Goal: Information Seeking & Learning: Learn about a topic

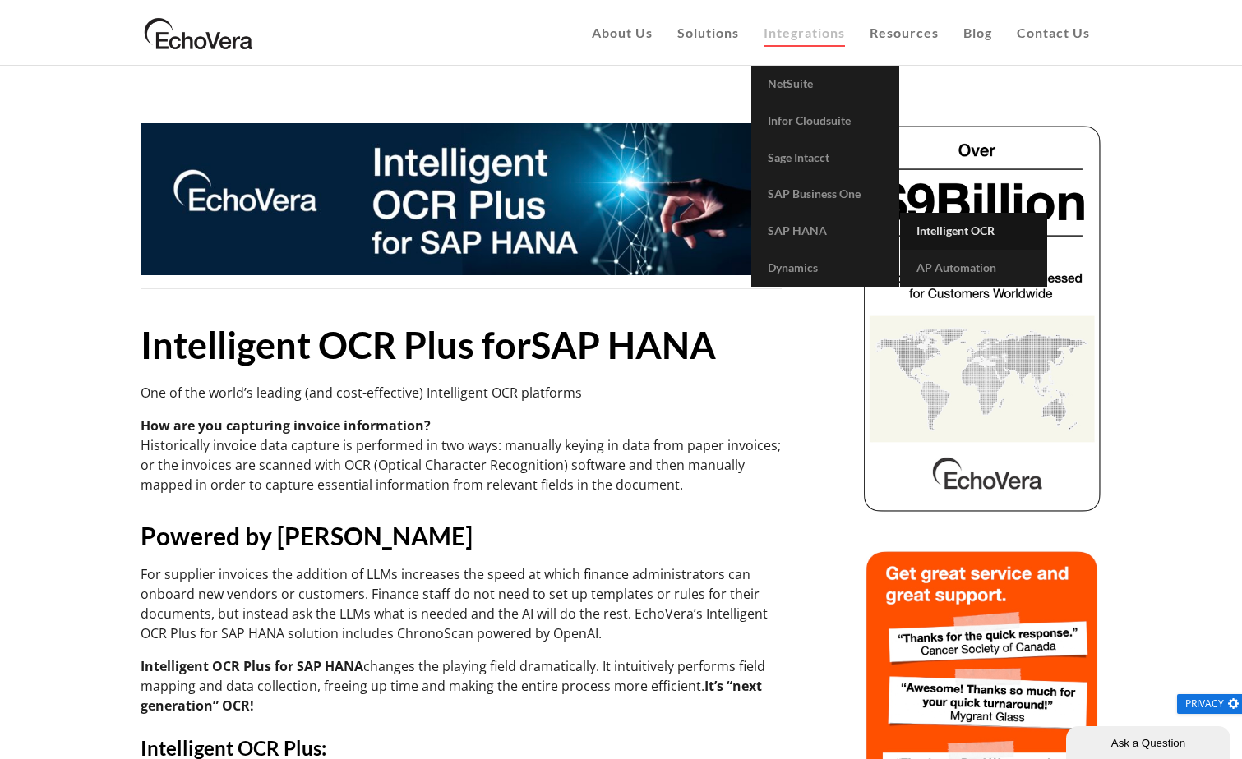
click at [940, 225] on span "Intelligent OCR" at bounding box center [955, 231] width 78 height 14
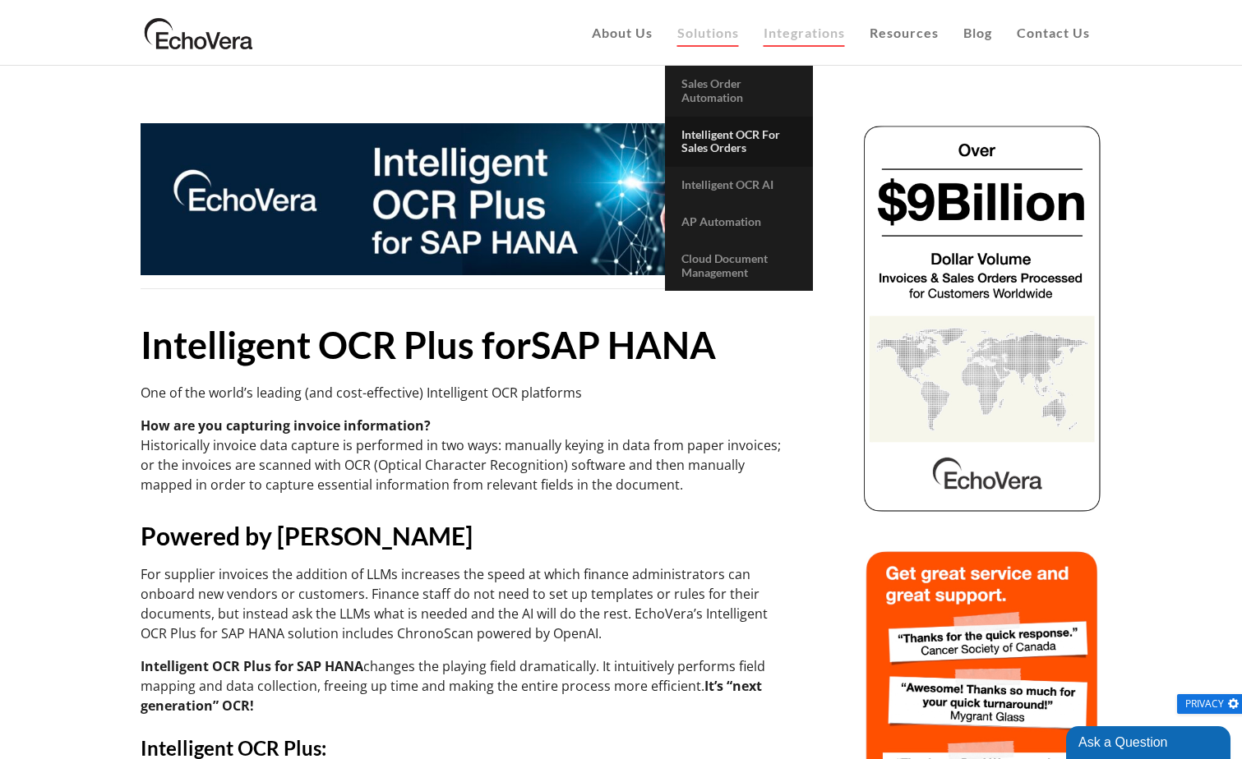
click at [726, 131] on span "Intelligent OCR for Sales Orders" at bounding box center [730, 141] width 99 height 28
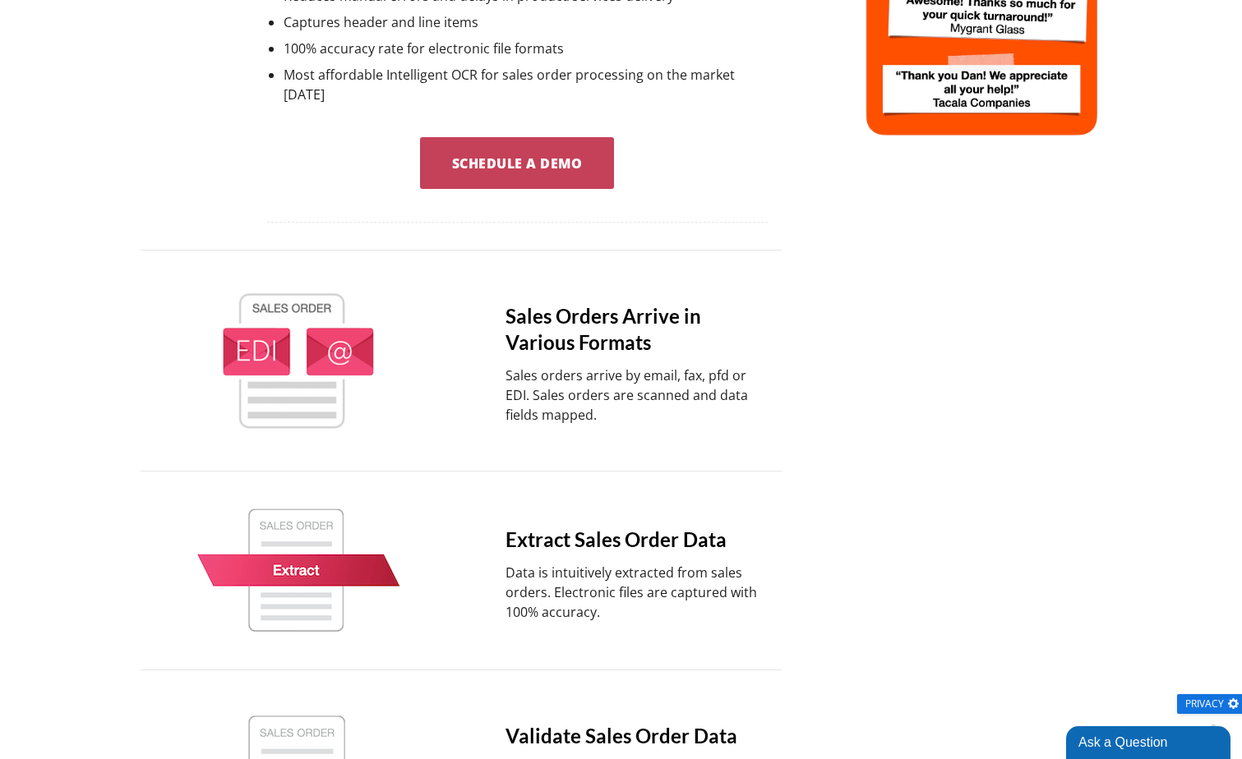
scroll to position [657, 0]
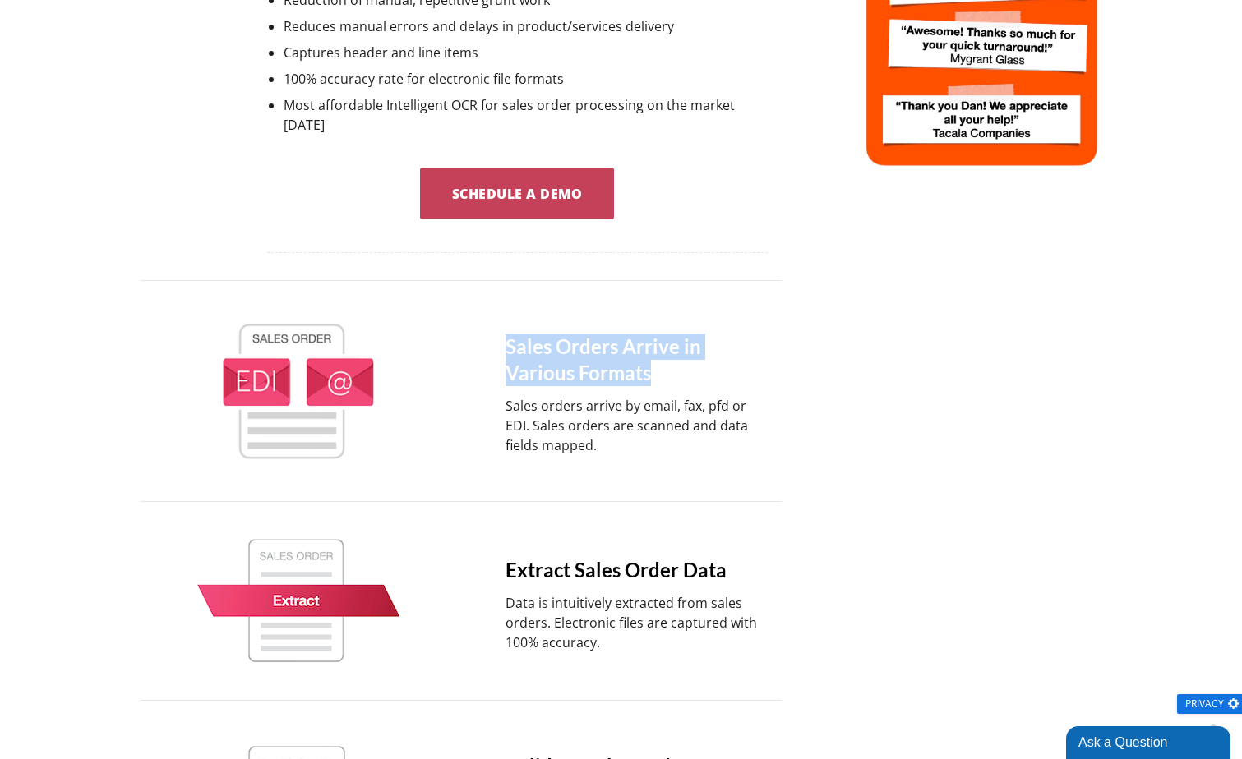
drag, startPoint x: 496, startPoint y: 319, endPoint x: 606, endPoint y: 362, distance: 118.4
click at [606, 362] on div "Sales Orders Arrive in Various Formats Sales orders arrive by email, fax, pfd o…" at bounding box center [613, 391] width 314 height 154
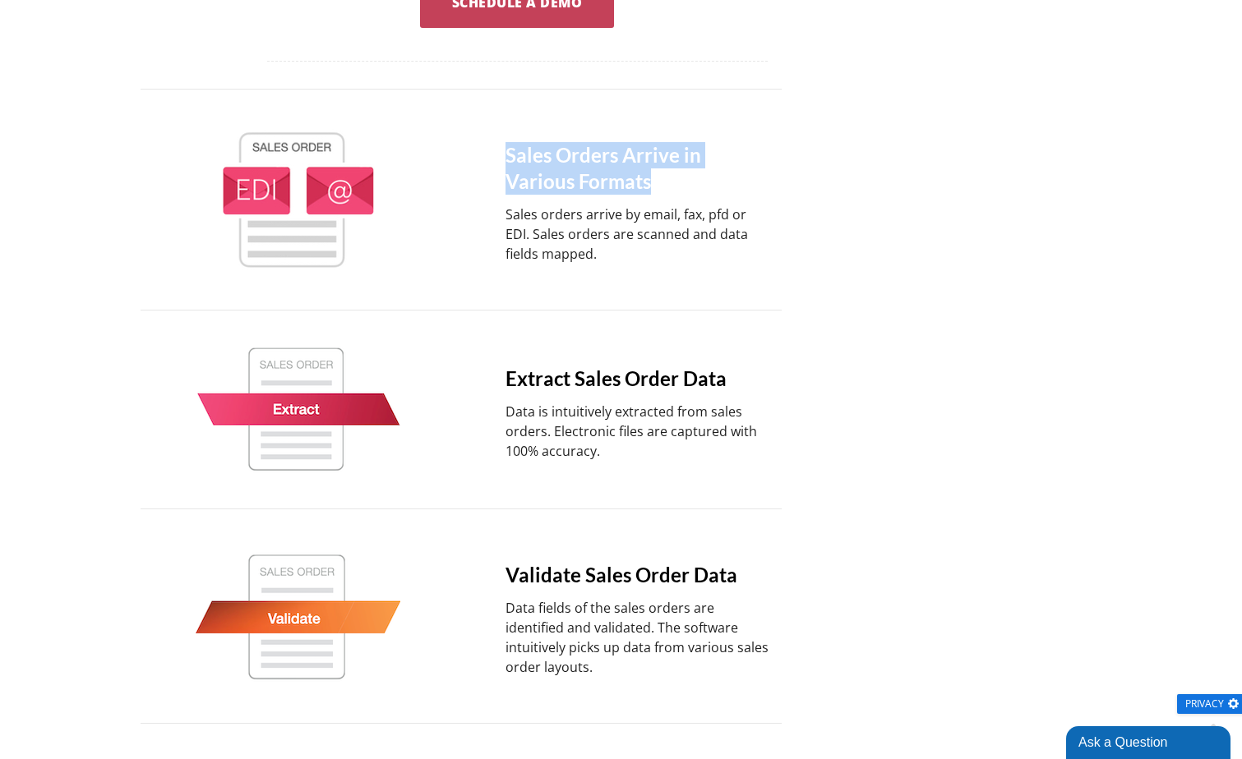
scroll to position [877, 0]
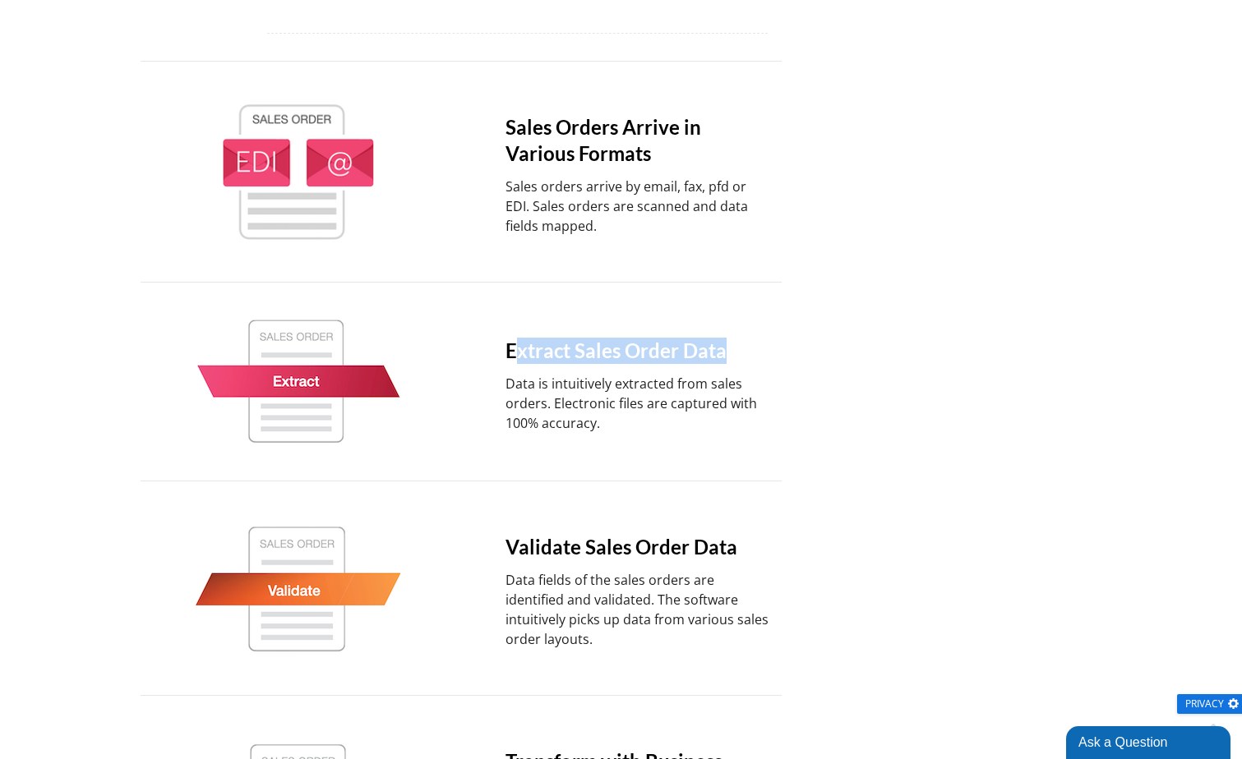
drag, startPoint x: 514, startPoint y: 335, endPoint x: 741, endPoint y: 339, distance: 227.7
click at [741, 339] on h4 "Extract Sales Order Data" at bounding box center [637, 351] width 265 height 26
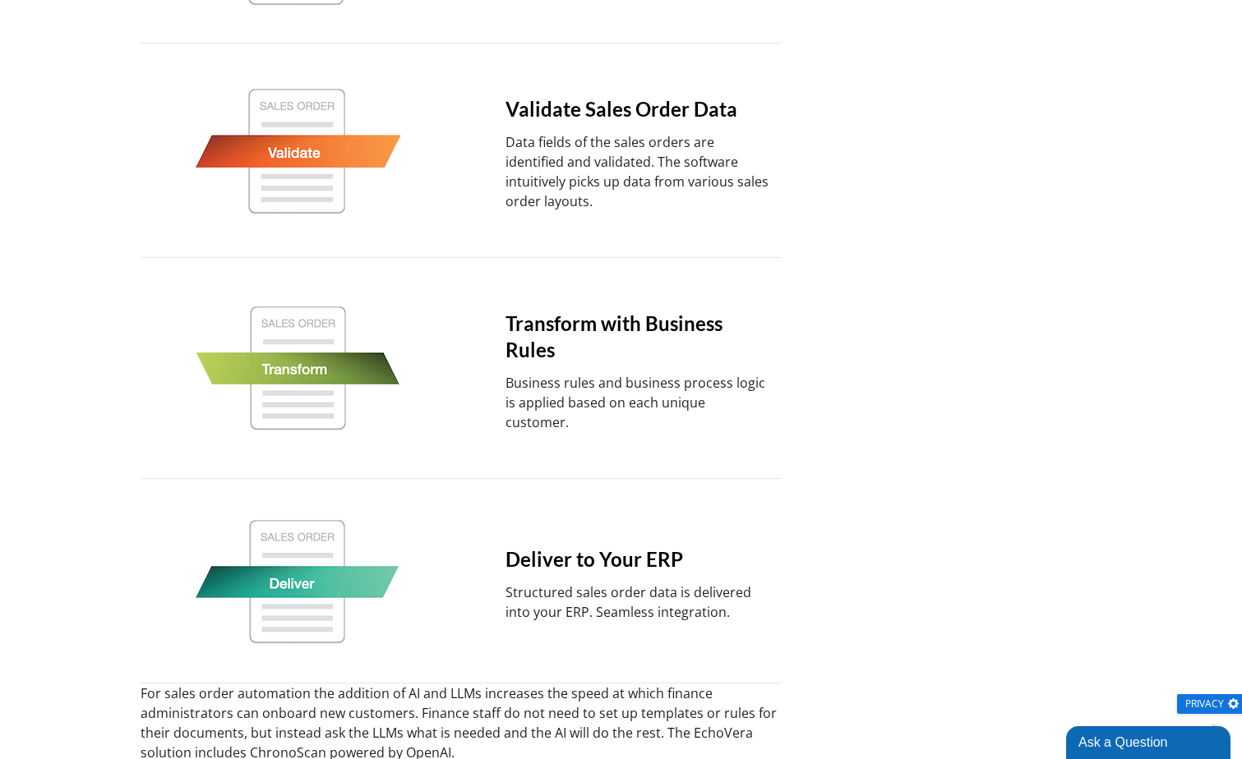
scroll to position [1534, 0]
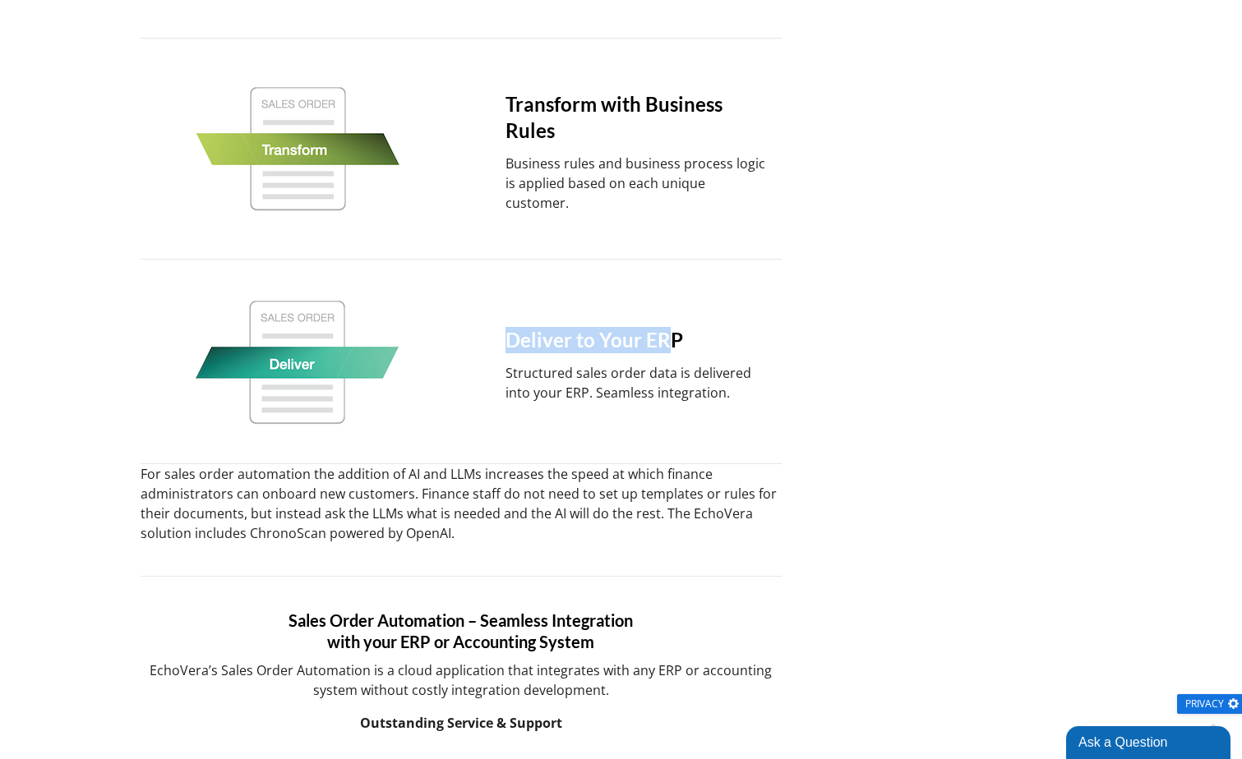
drag, startPoint x: 508, startPoint y: 306, endPoint x: 668, endPoint y: 310, distance: 160.3
click at [668, 327] on h4 "Deliver to Your ERP" at bounding box center [637, 340] width 265 height 26
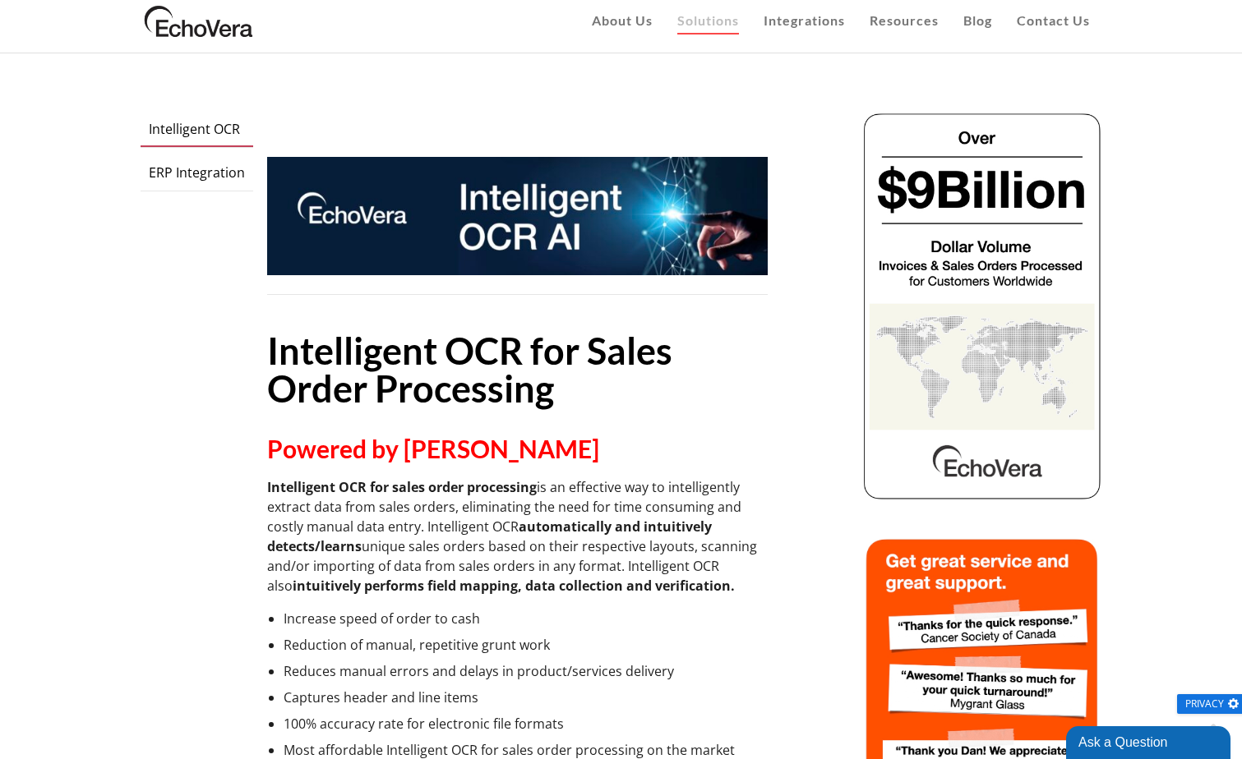
scroll to position [0, 0]
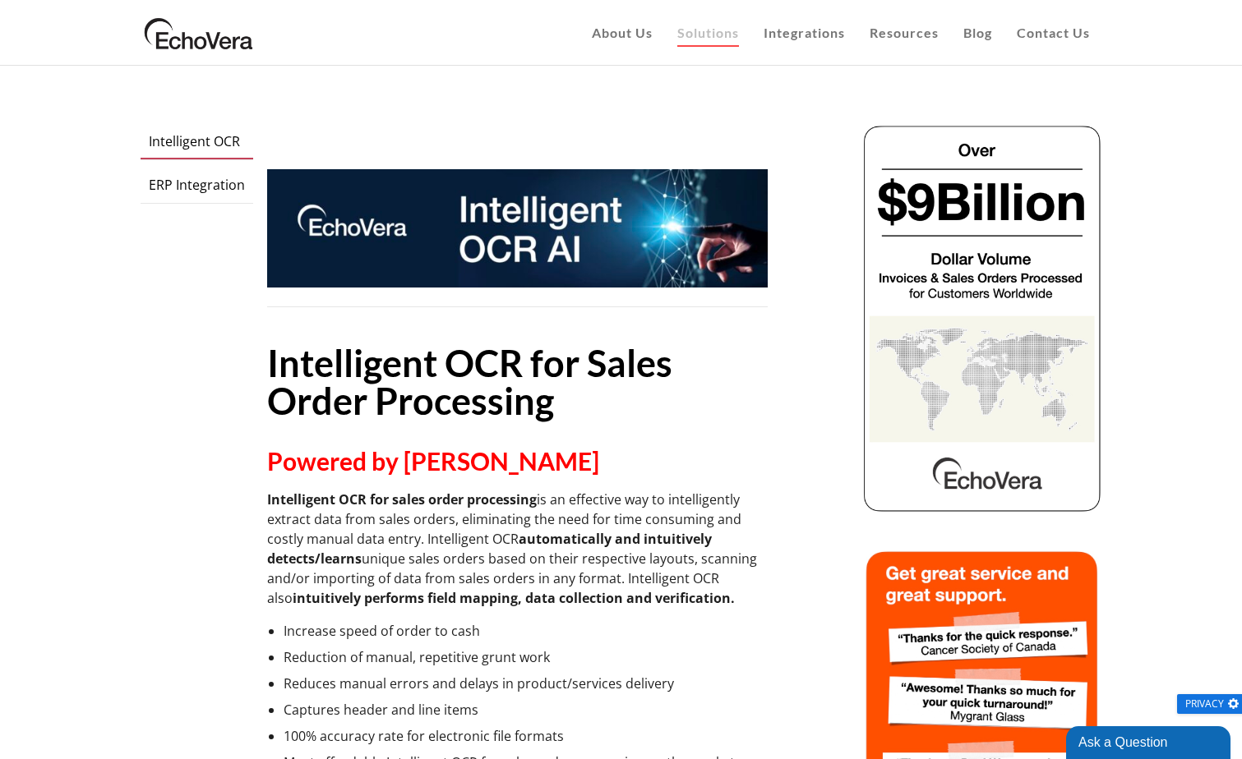
click at [344, 631] on li "Increase speed of order to cash" at bounding box center [526, 631] width 484 height 20
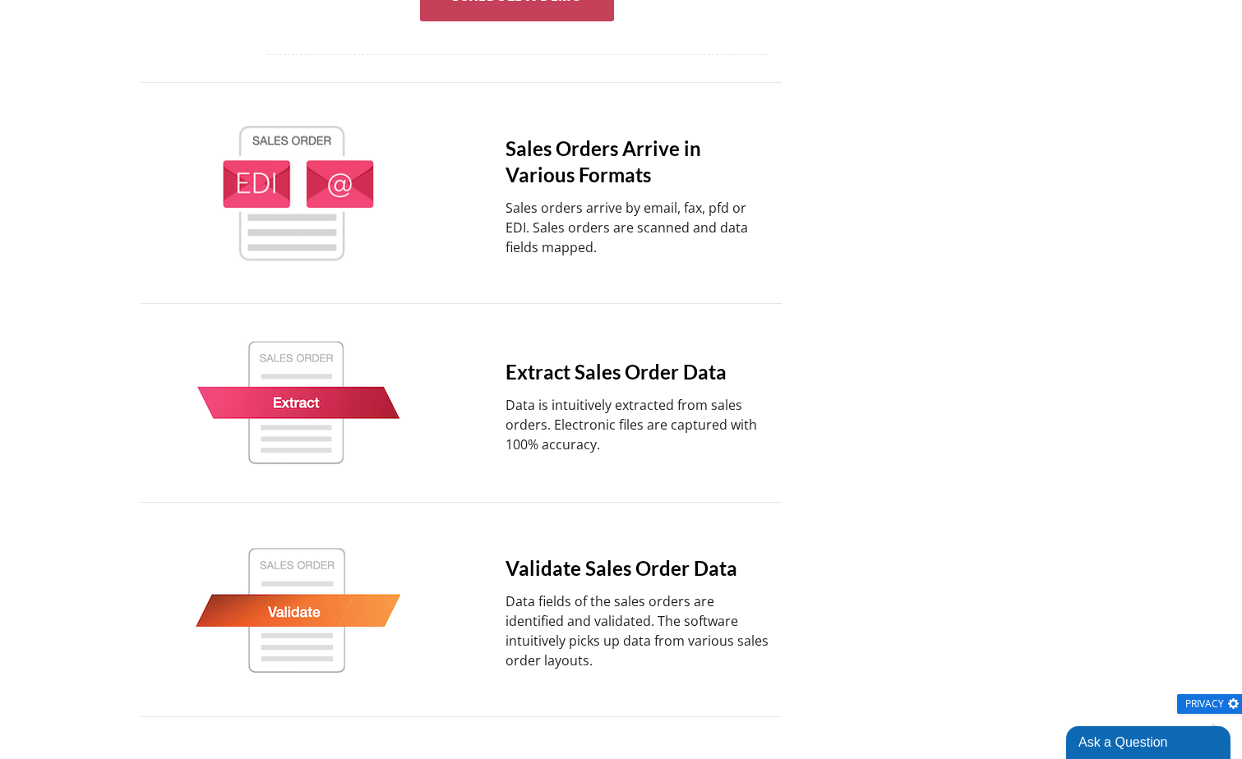
scroll to position [877, 0]
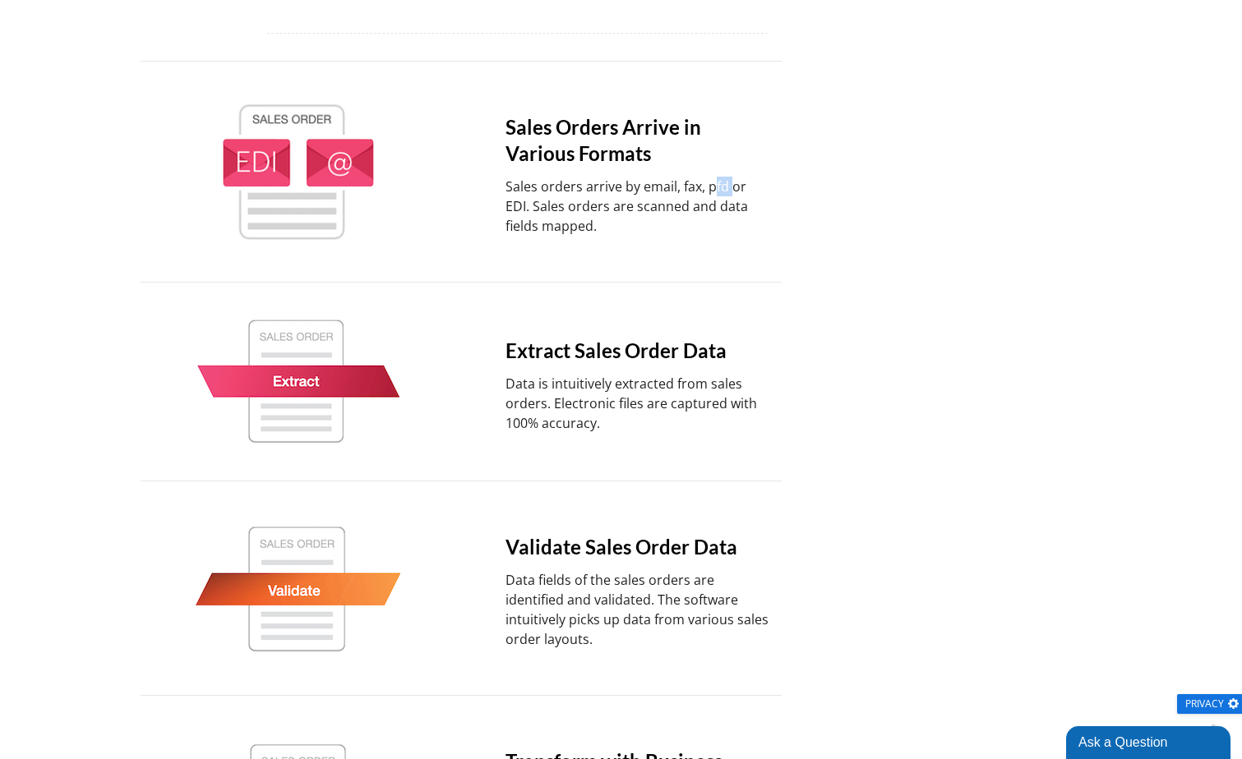
drag, startPoint x: 712, startPoint y: 168, endPoint x: 730, endPoint y: 168, distance: 18.1
click at [730, 177] on p "Sales orders arrive by email, fax, pfd or EDI. Sales orders are scanned and dat…" at bounding box center [637, 206] width 265 height 59
drag, startPoint x: 730, startPoint y: 168, endPoint x: 705, endPoint y: 164, distance: 25.0
click at [705, 177] on p "Sales orders arrive by email, fax, pfd or EDI. Sales orders are scanned and dat…" at bounding box center [637, 206] width 265 height 59
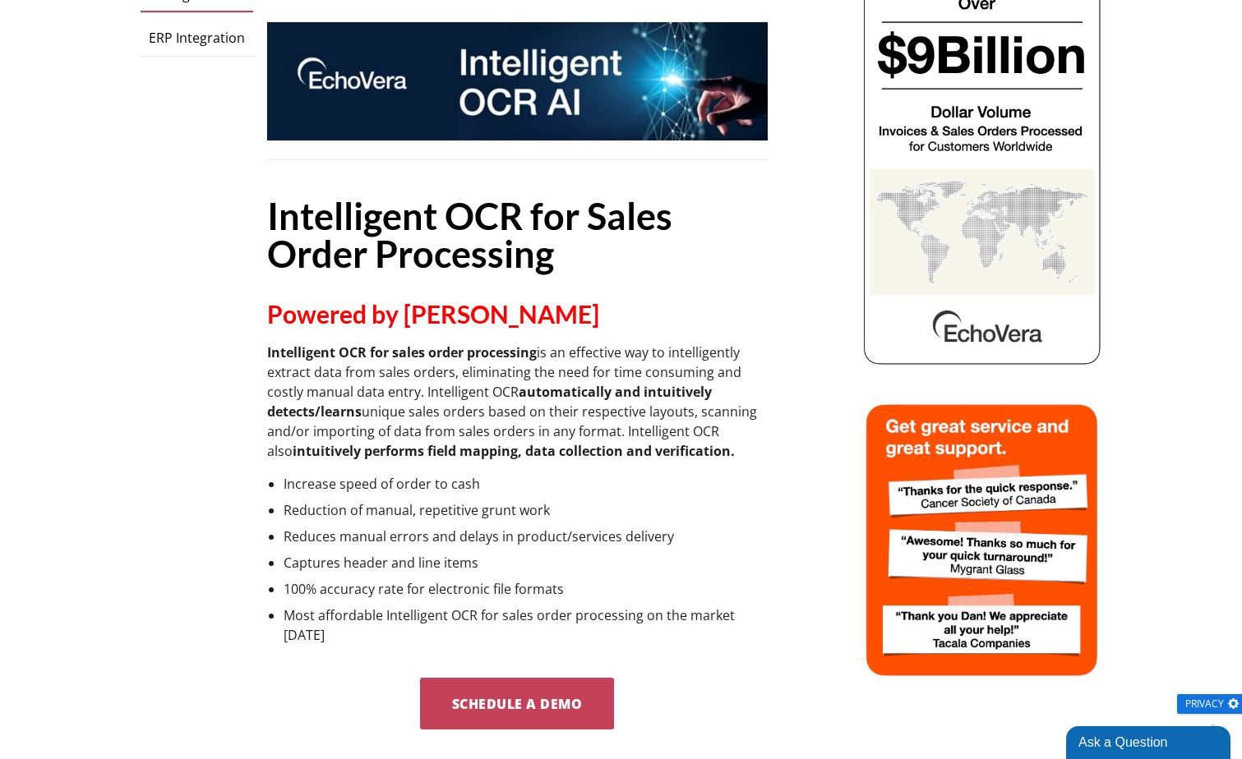
scroll to position [0, 0]
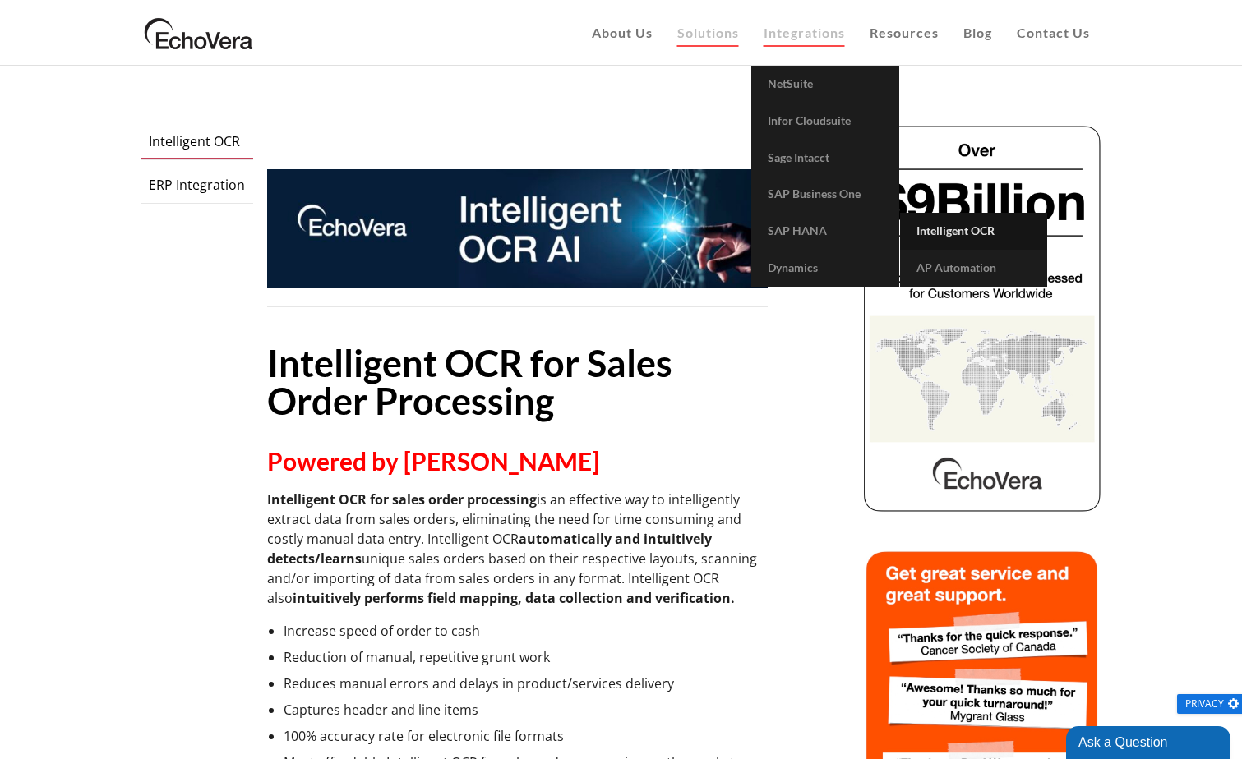
click at [948, 239] on link "Intelligent OCR" at bounding box center [973, 231] width 147 height 37
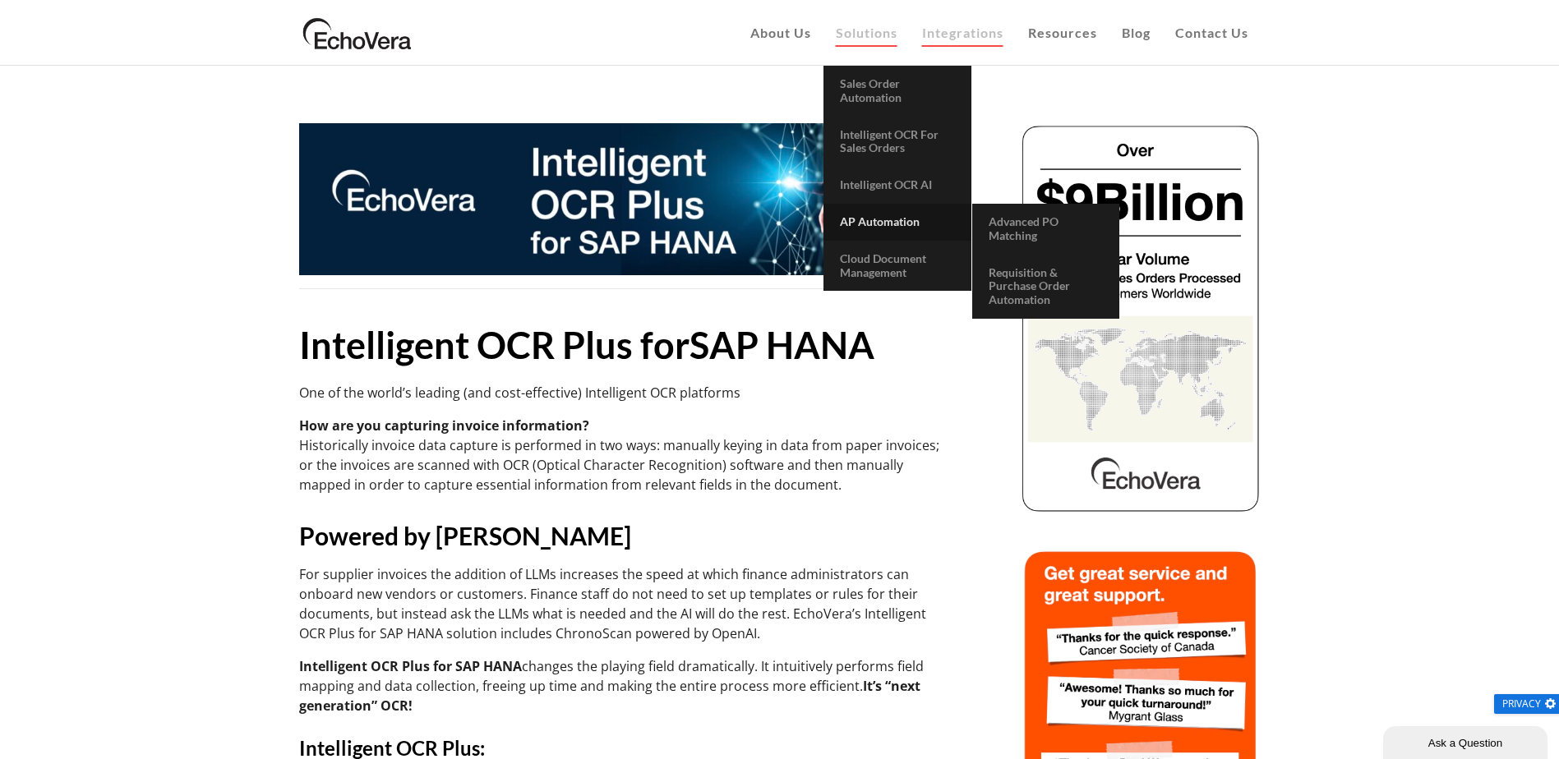
click at [910, 223] on span "AP Automation" at bounding box center [880, 221] width 80 height 14
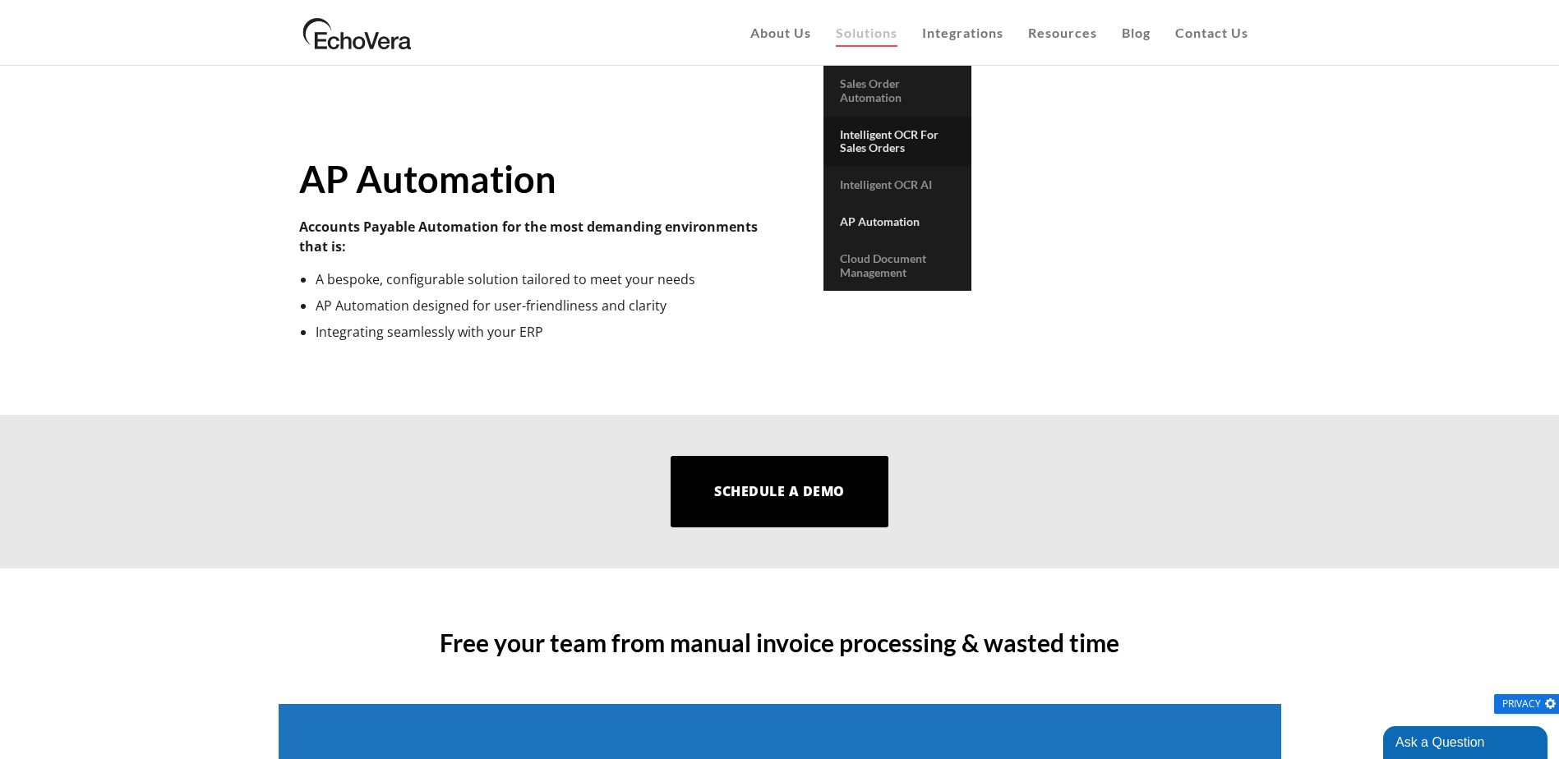
click at [870, 139] on span "Intelligent OCR for Sales Orders" at bounding box center [889, 141] width 99 height 28
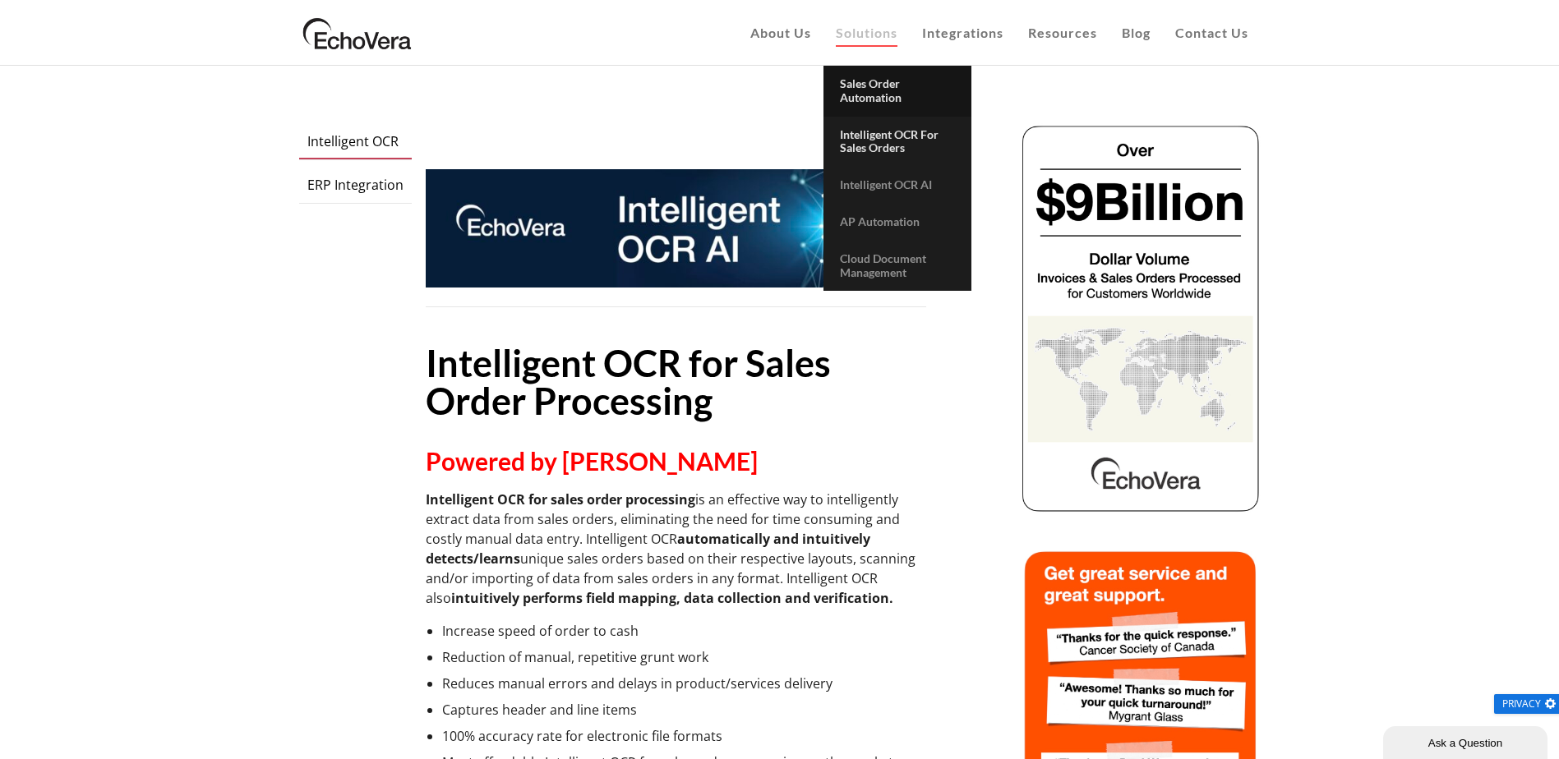
click at [880, 93] on span "Sales Order Automation" at bounding box center [871, 90] width 62 height 28
